Goal: Information Seeking & Learning: Compare options

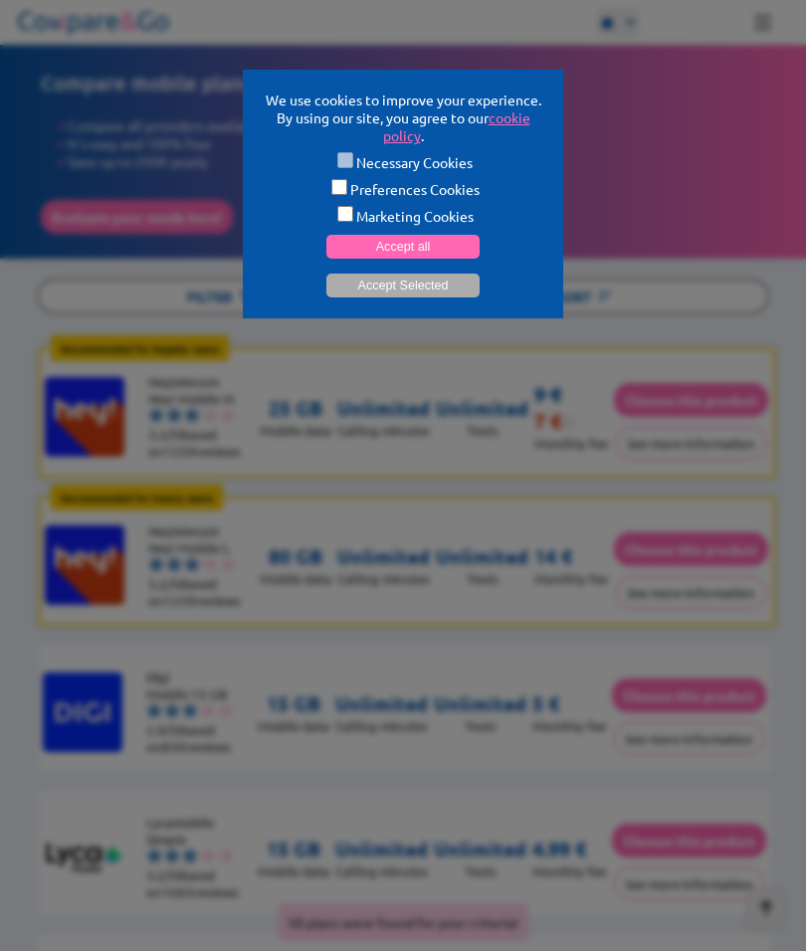
scroll to position [533, 0]
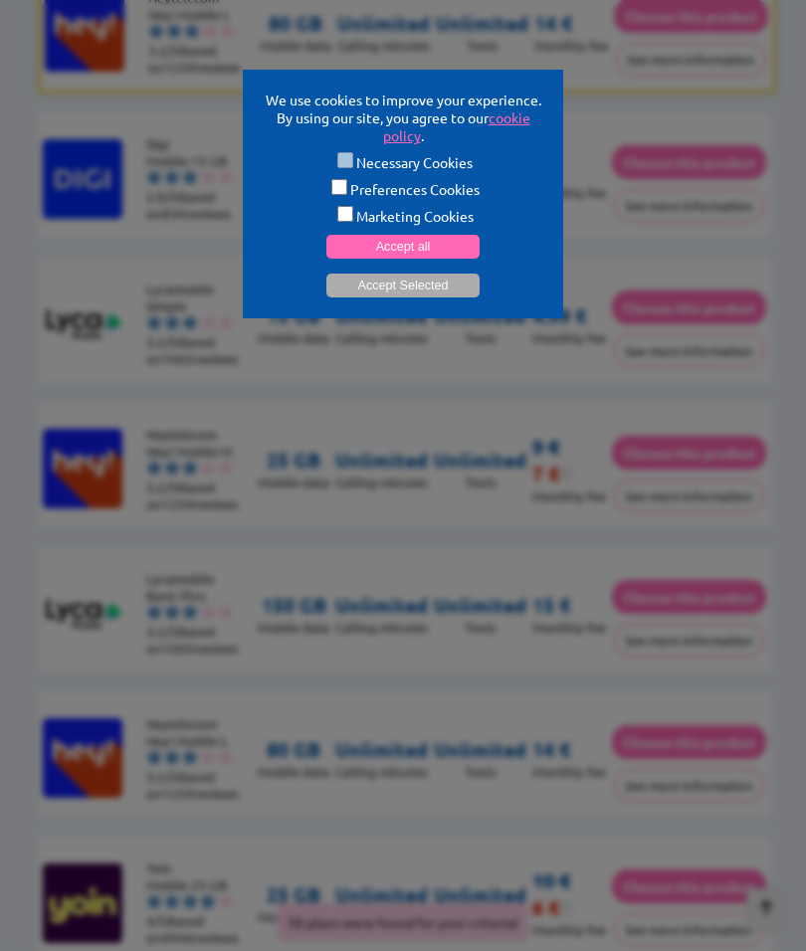
click at [454, 252] on button "Accept all" at bounding box center [402, 247] width 153 height 24
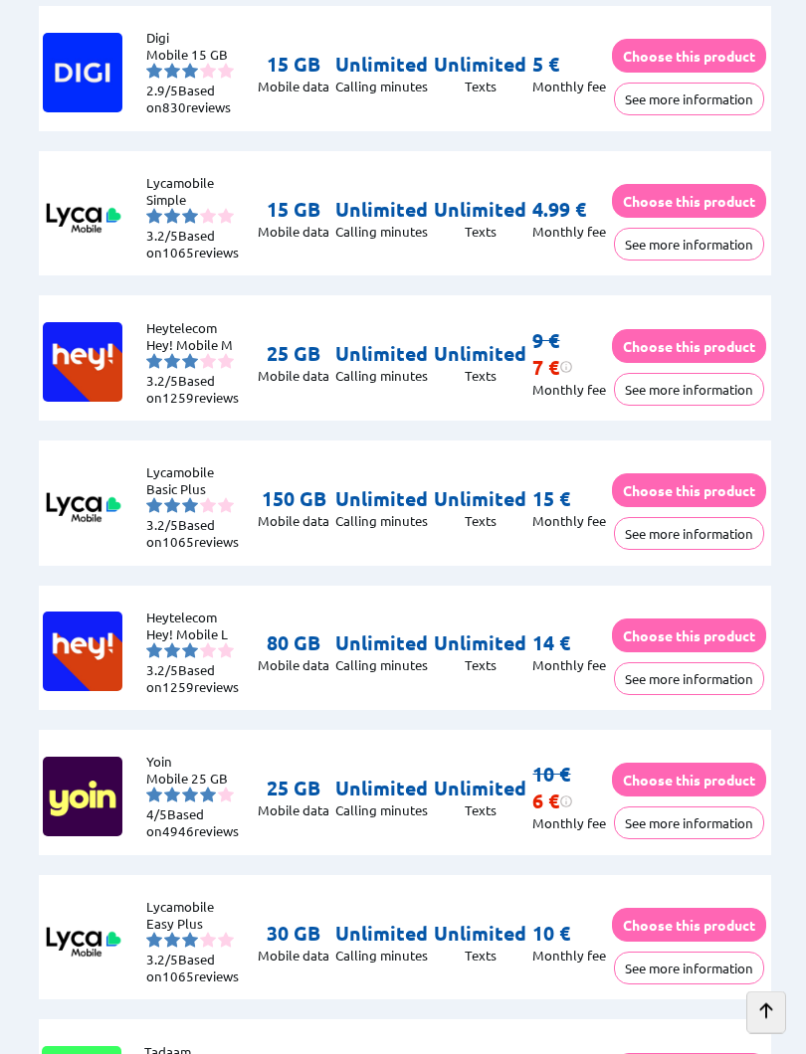
scroll to position [640, 0]
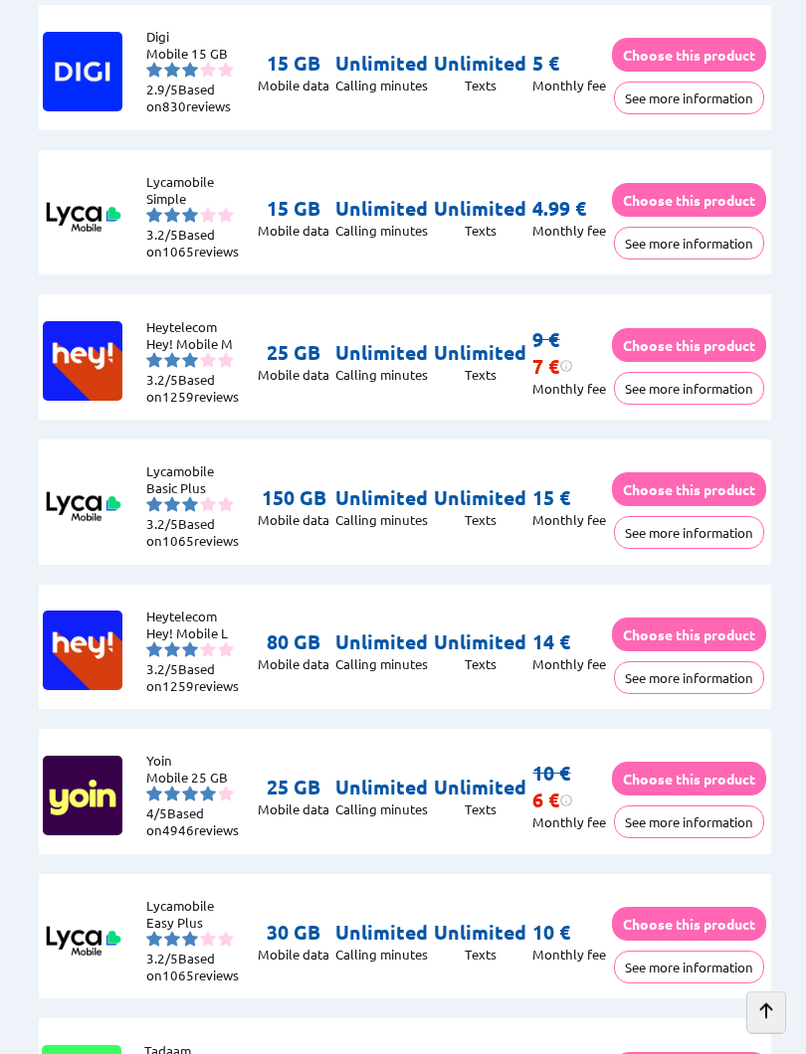
click at [197, 50] on li "Mobile 15 GB" at bounding box center [198, 54] width 104 height 17
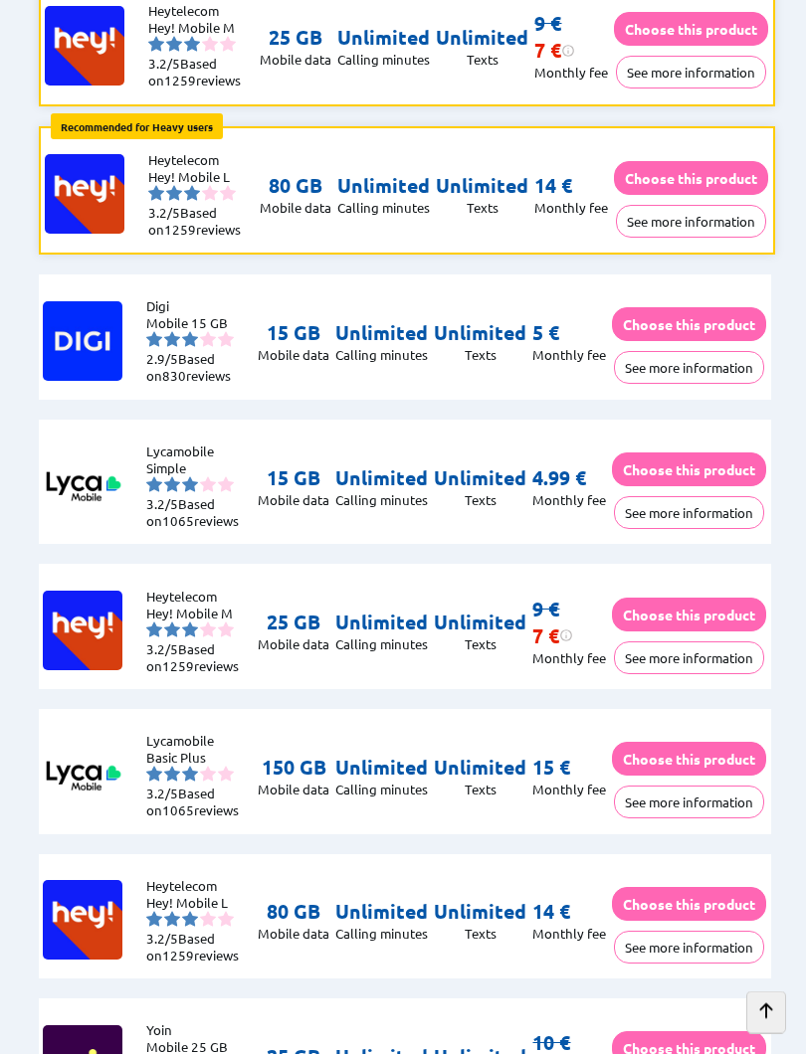
scroll to position [371, 0]
click at [716, 800] on button "See more information" at bounding box center [689, 802] width 150 height 33
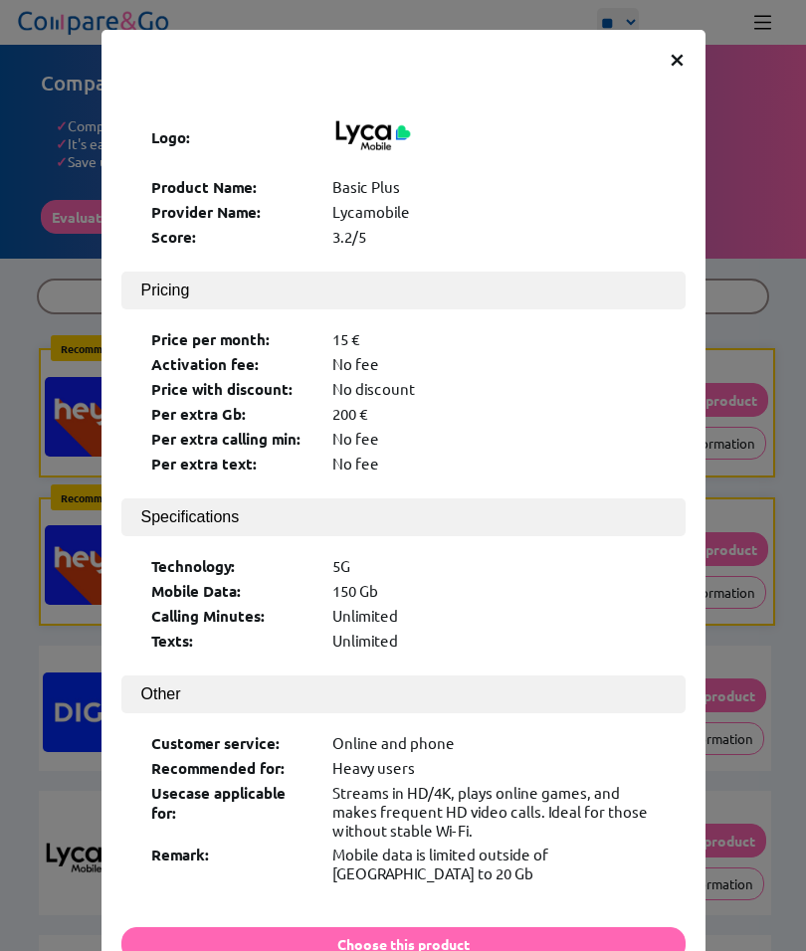
click at [672, 49] on span "×" at bounding box center [676, 58] width 17 height 36
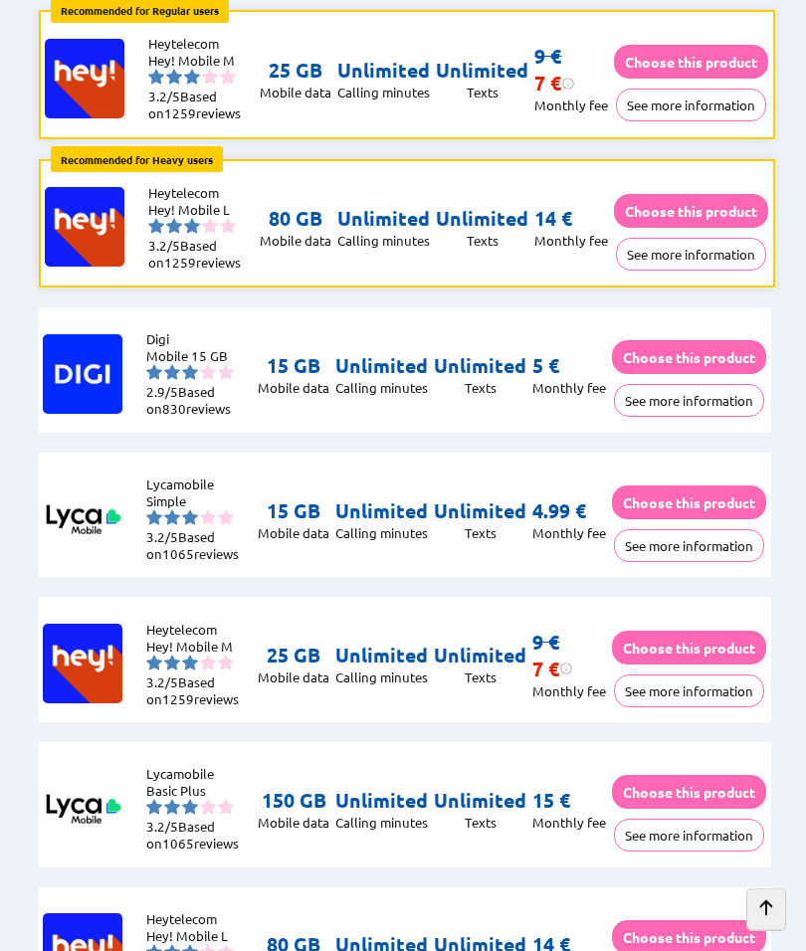
scroll to position [370, 0]
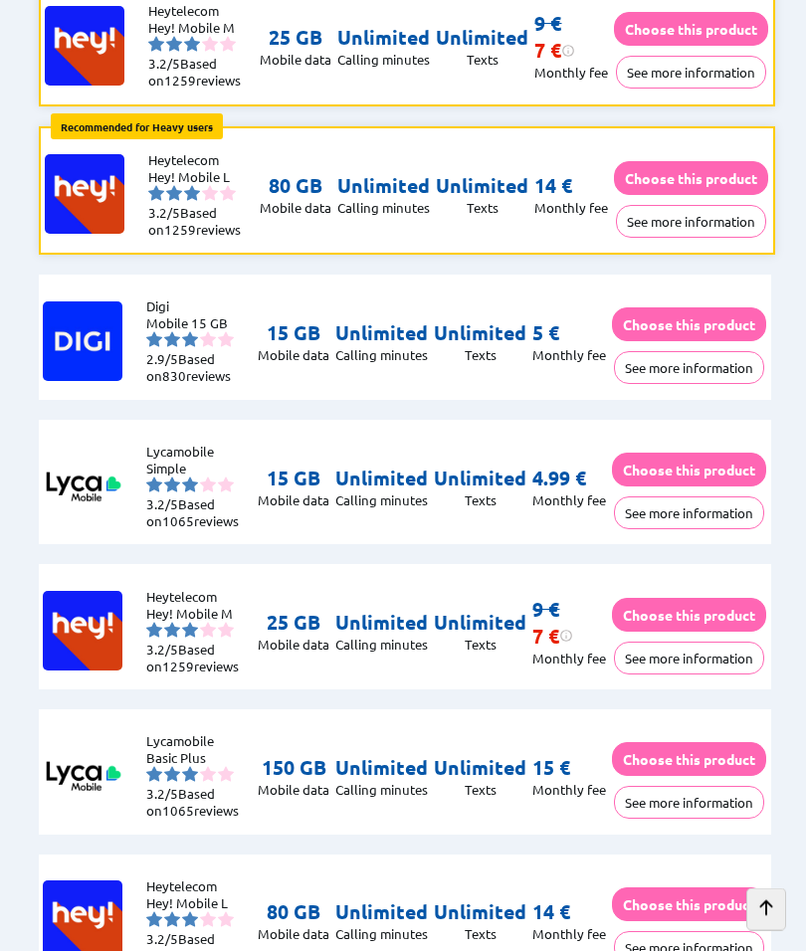
click at [701, 207] on button "See more information" at bounding box center [691, 222] width 150 height 33
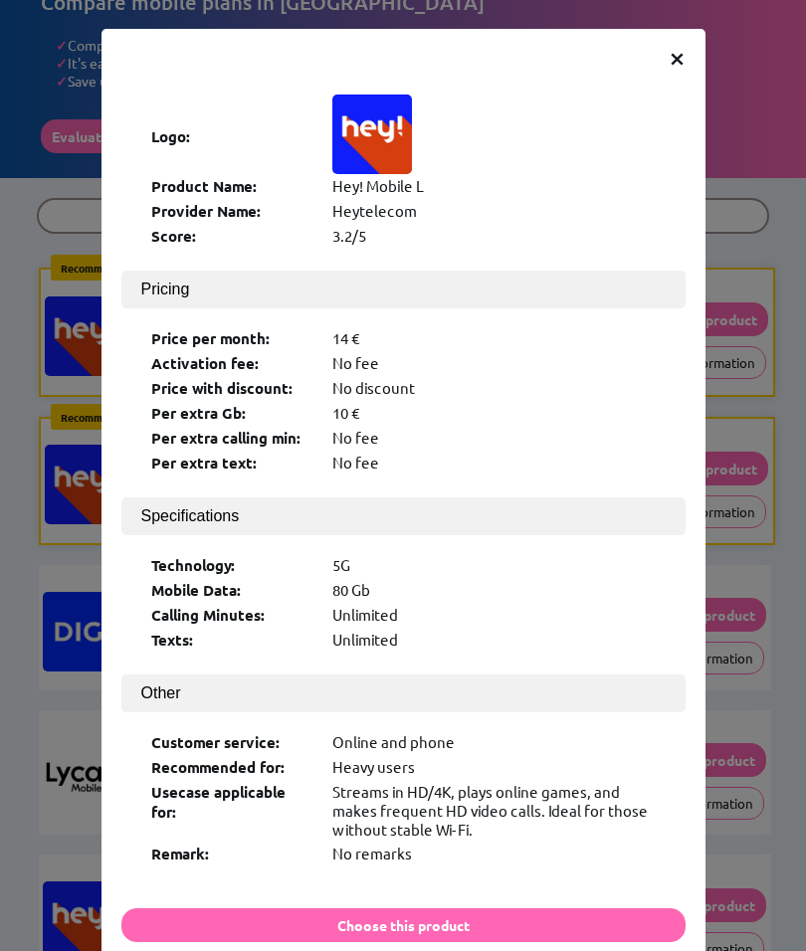
scroll to position [0, 0]
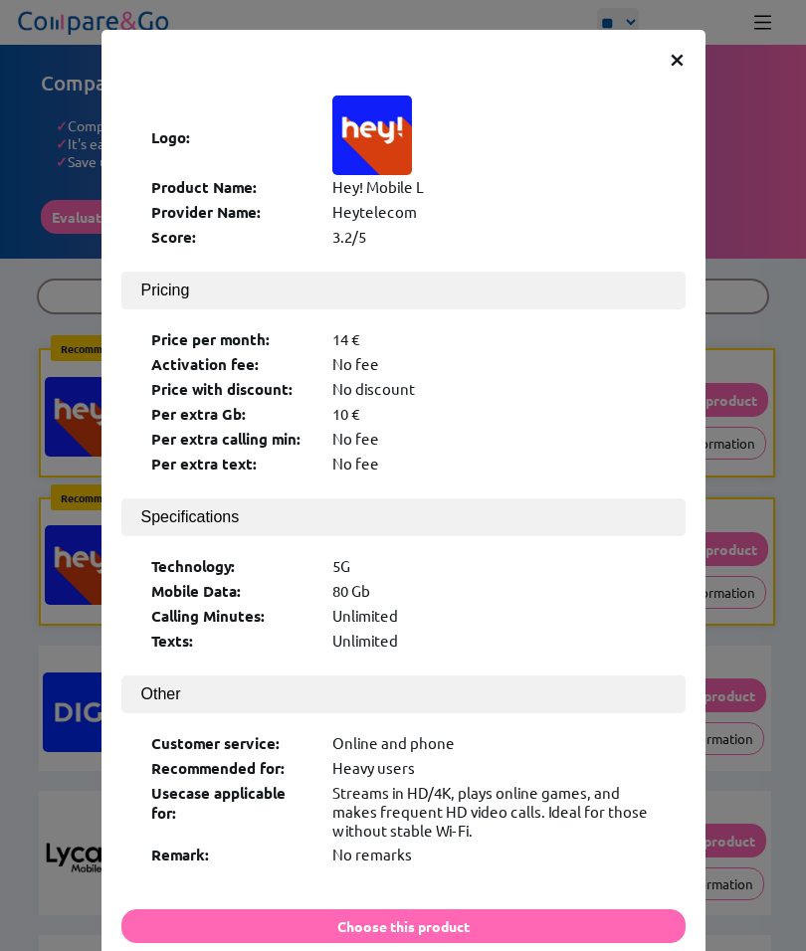
click at [657, 67] on div "× Logo: Product Name: Hey! Mobile L Provider Name: Heytelecom Score: 3.2/5 Pric…" at bounding box center [403, 511] width 604 height 962
click at [676, 57] on span "×" at bounding box center [676, 58] width 17 height 36
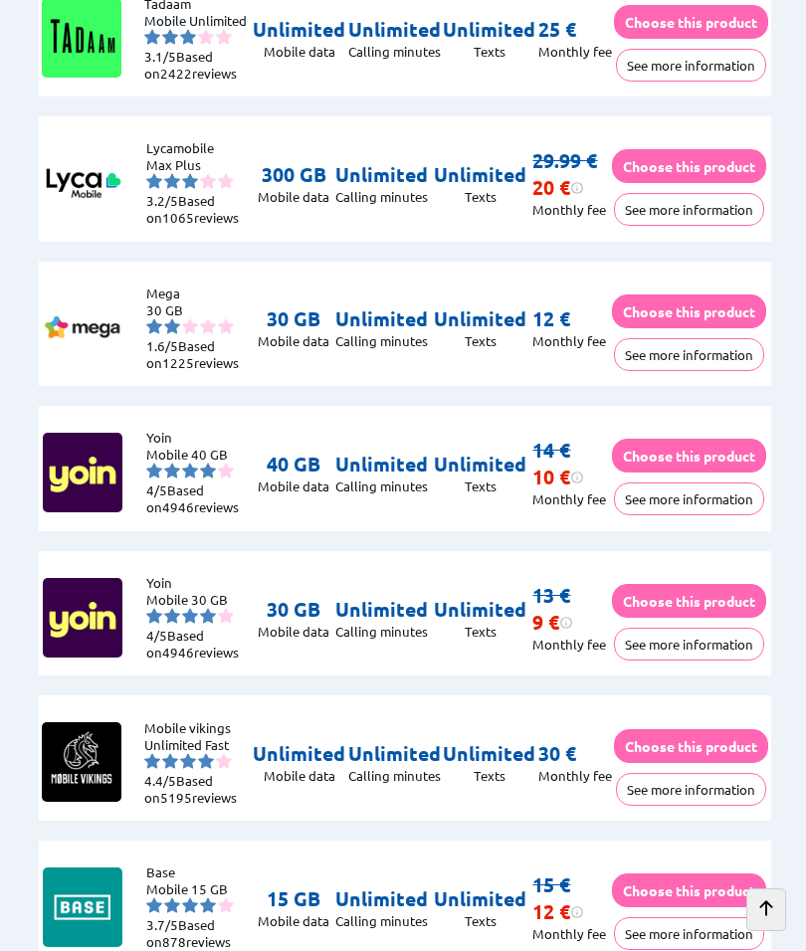
scroll to position [1648, 0]
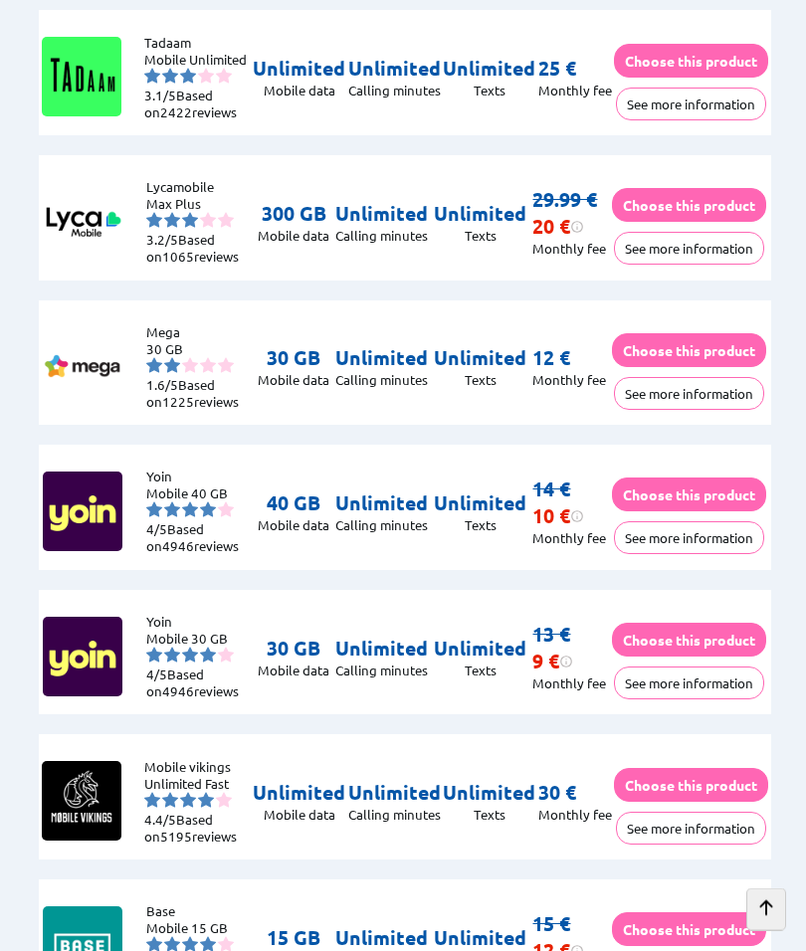
click at [697, 264] on button "See more information" at bounding box center [689, 249] width 150 height 33
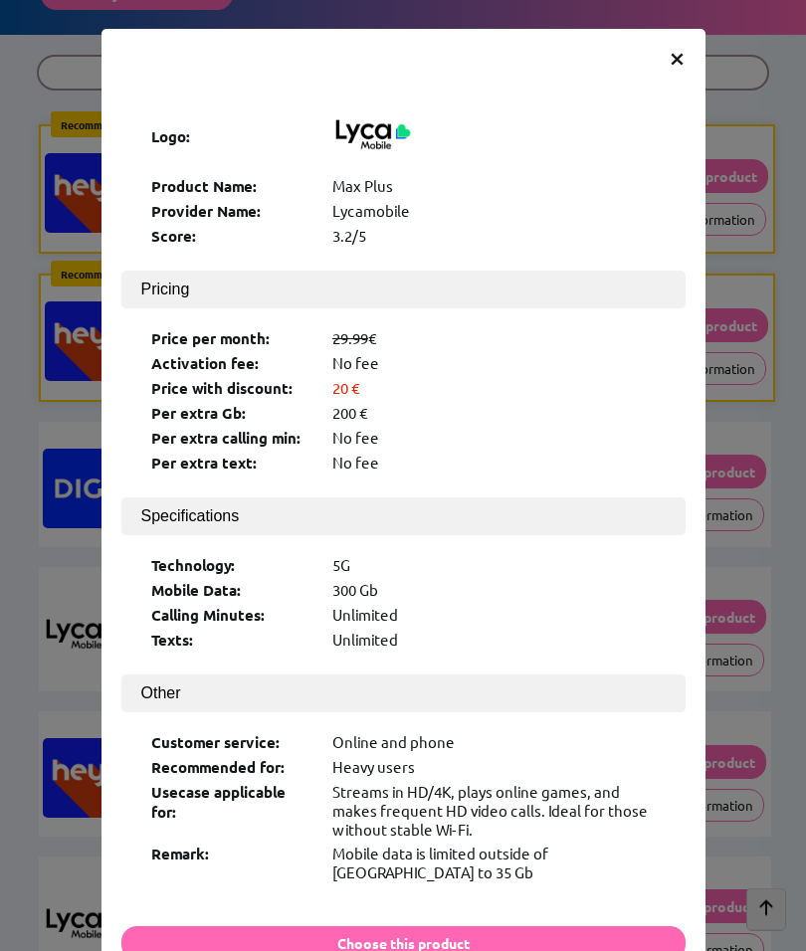
scroll to position [0, 0]
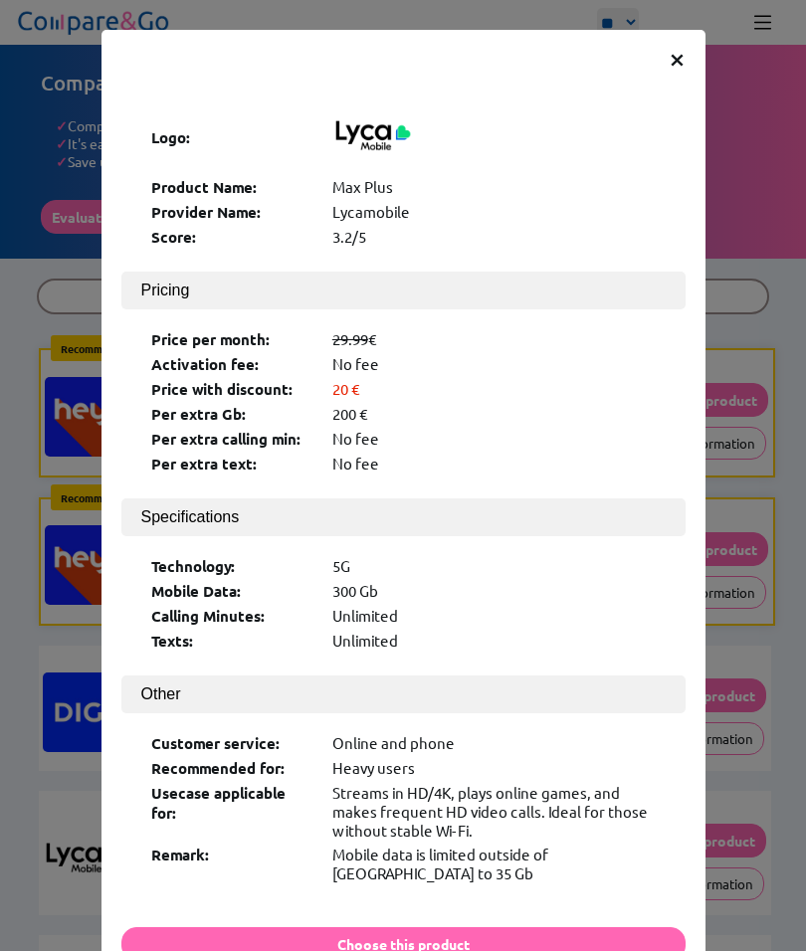
click at [684, 44] on span "×" at bounding box center [676, 58] width 17 height 36
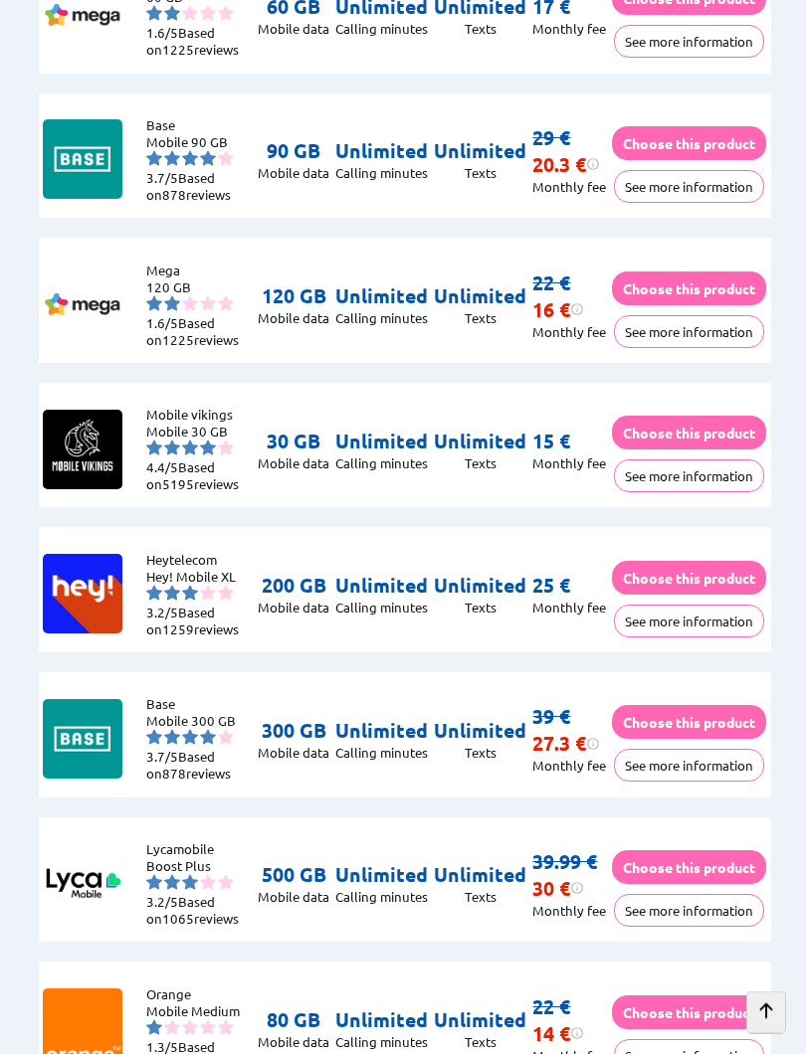
scroll to position [2881, 0]
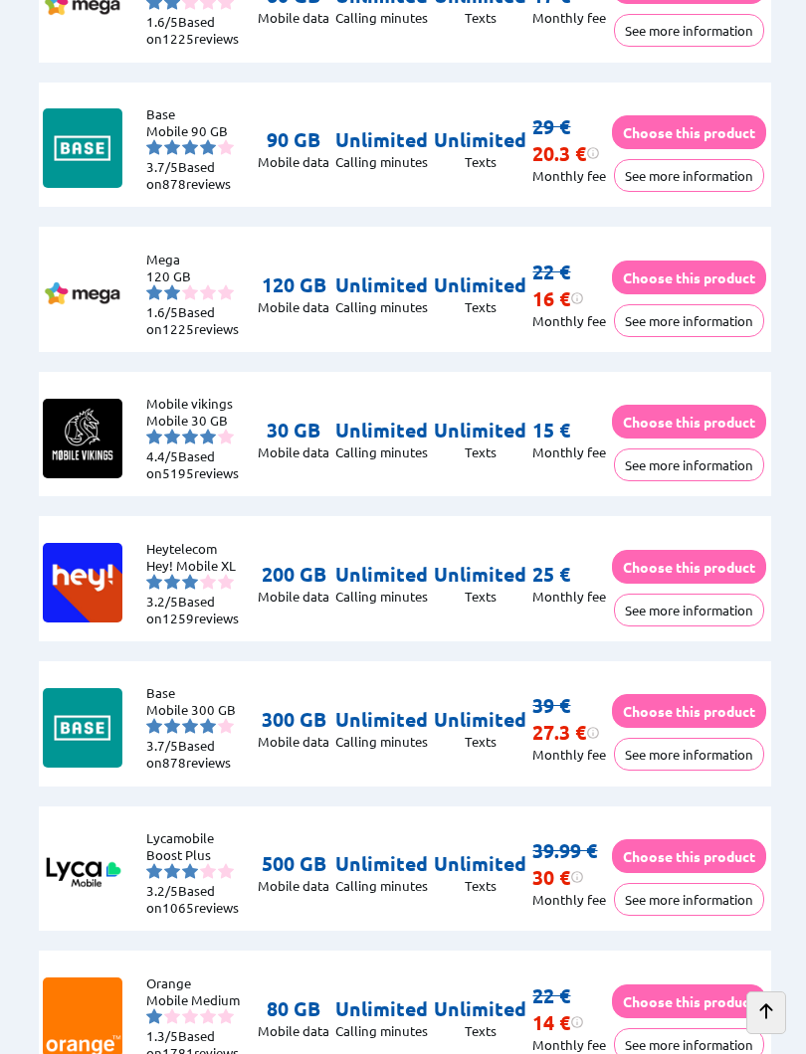
click at [694, 771] on button "See more information" at bounding box center [689, 754] width 150 height 33
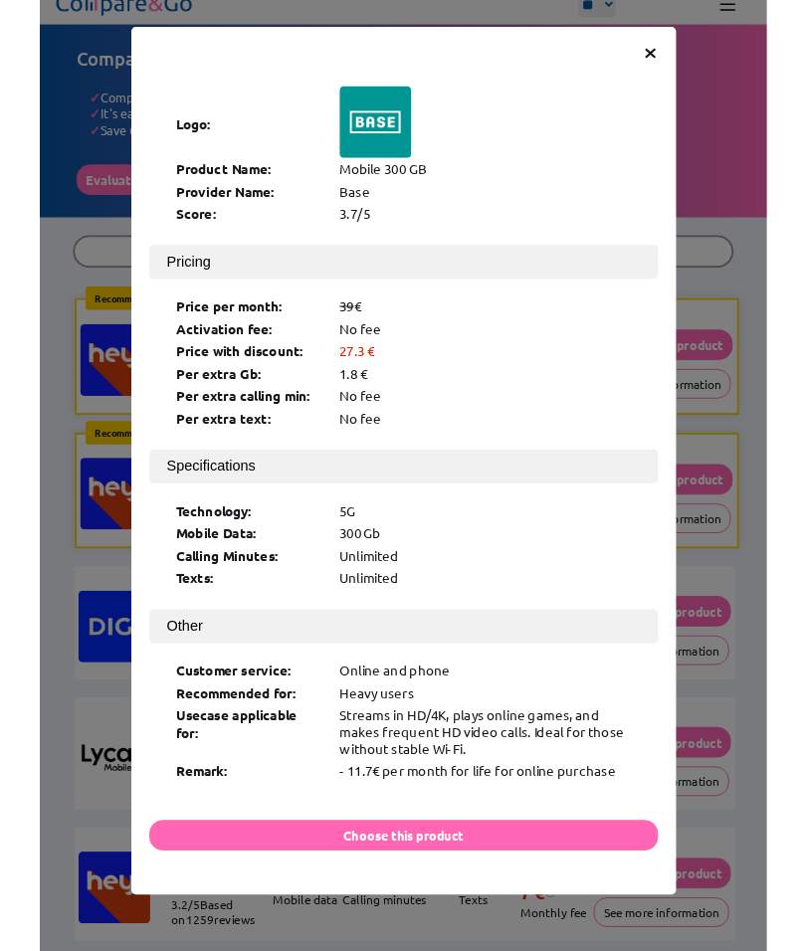
scroll to position [0, 0]
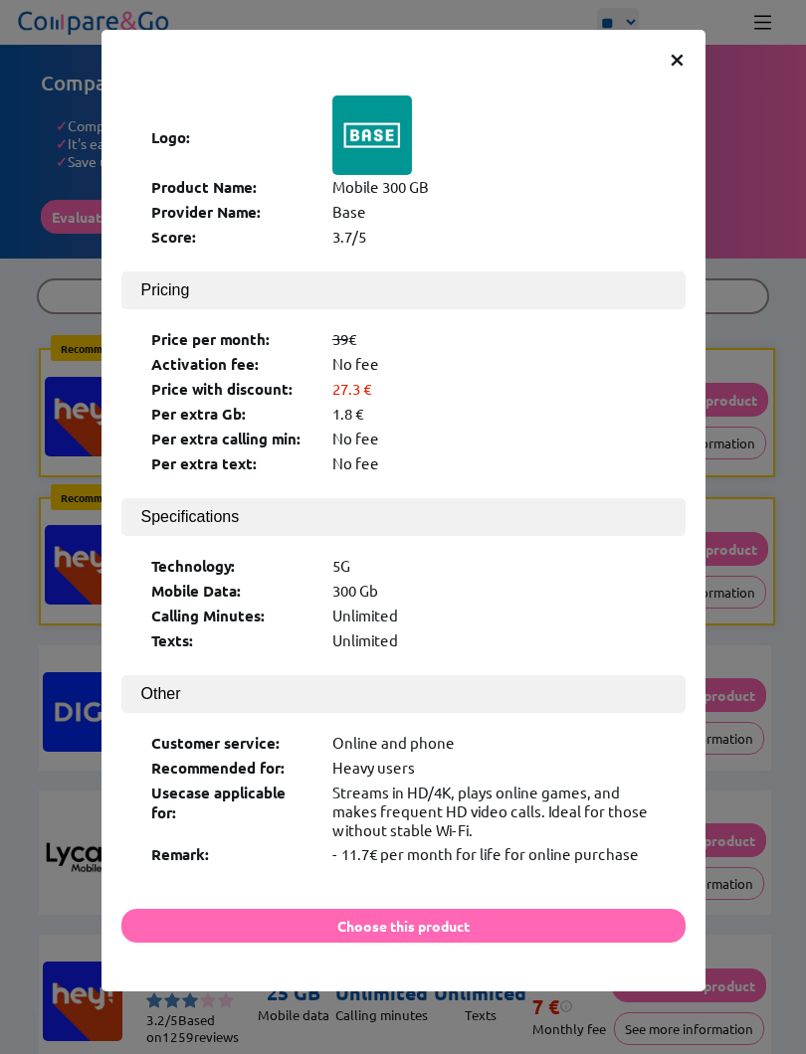
click at [687, 40] on div "× Logo: Product Name: Mobile 300 GB Provider Name: Base Score: 3.7/5 Pricing Pr…" at bounding box center [403, 511] width 604 height 962
click at [511, 909] on button "Choose this product" at bounding box center [403, 926] width 564 height 34
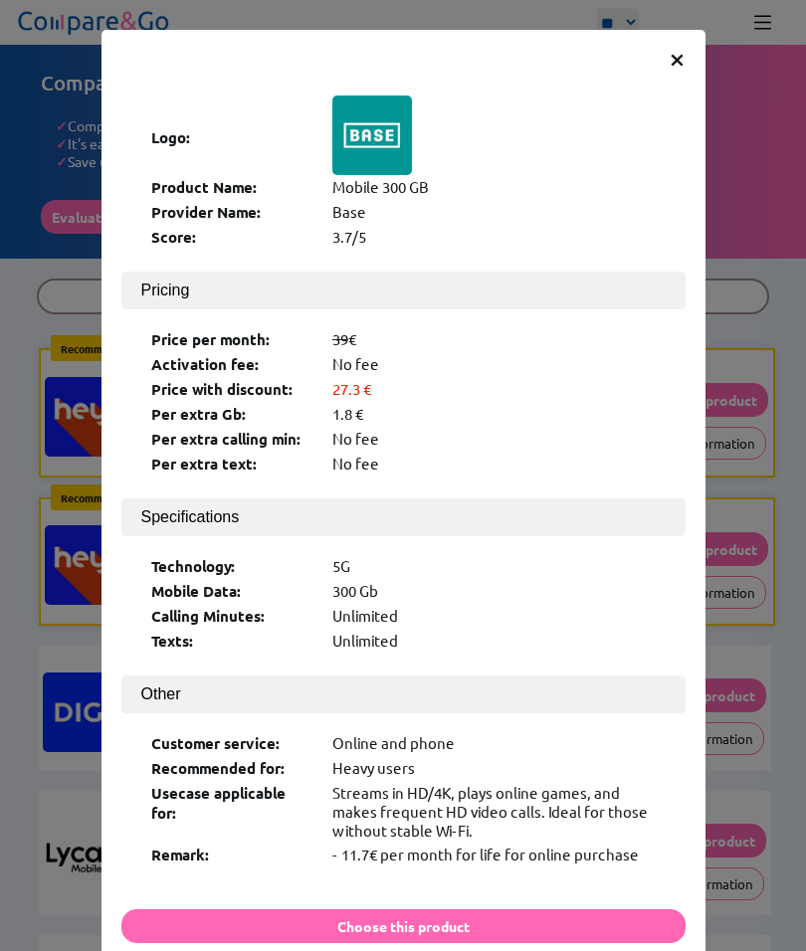
click at [673, 43] on span "×" at bounding box center [676, 58] width 17 height 36
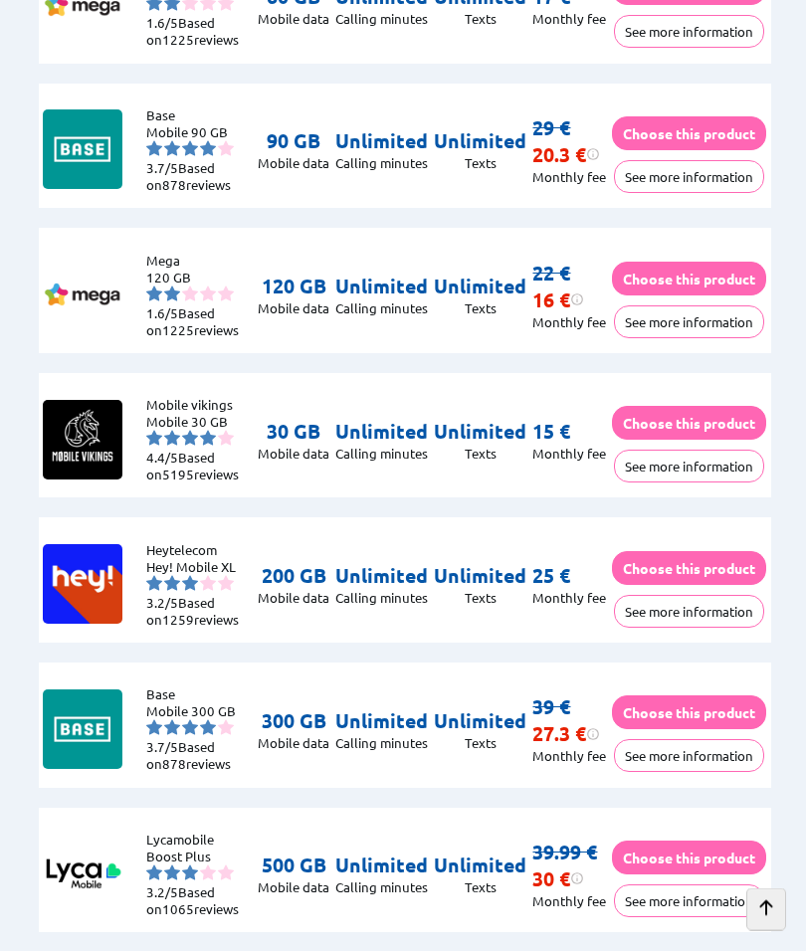
scroll to position [2881, 0]
